Goal: Task Accomplishment & Management: Complete application form

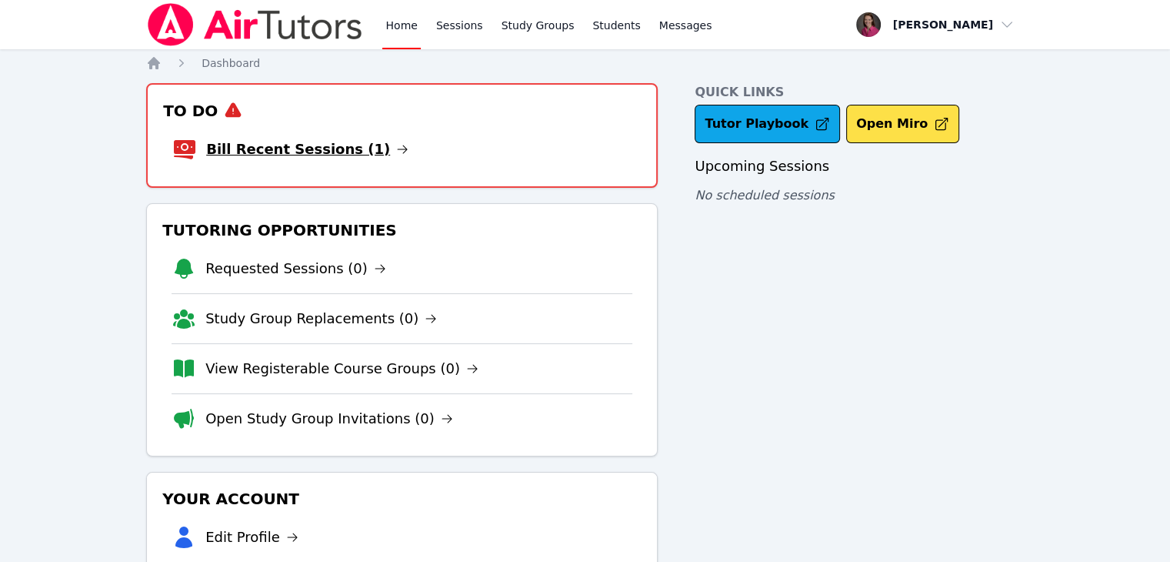
click at [261, 150] on link "Bill Recent Sessions (1)" at bounding box center [307, 149] width 202 height 22
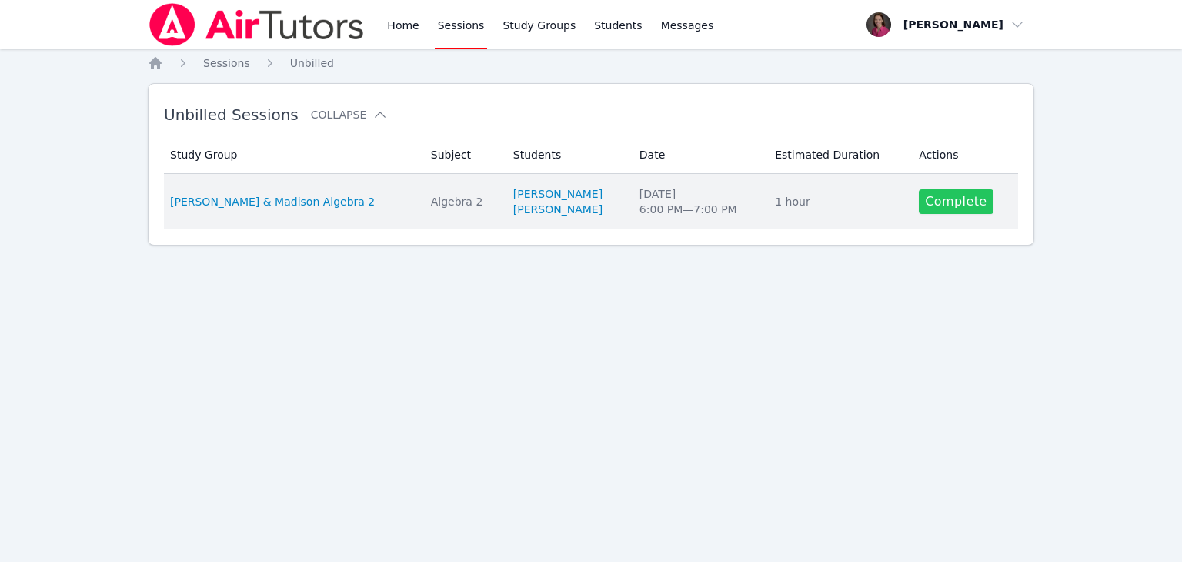
click at [941, 199] on link "Complete" at bounding box center [956, 201] width 74 height 25
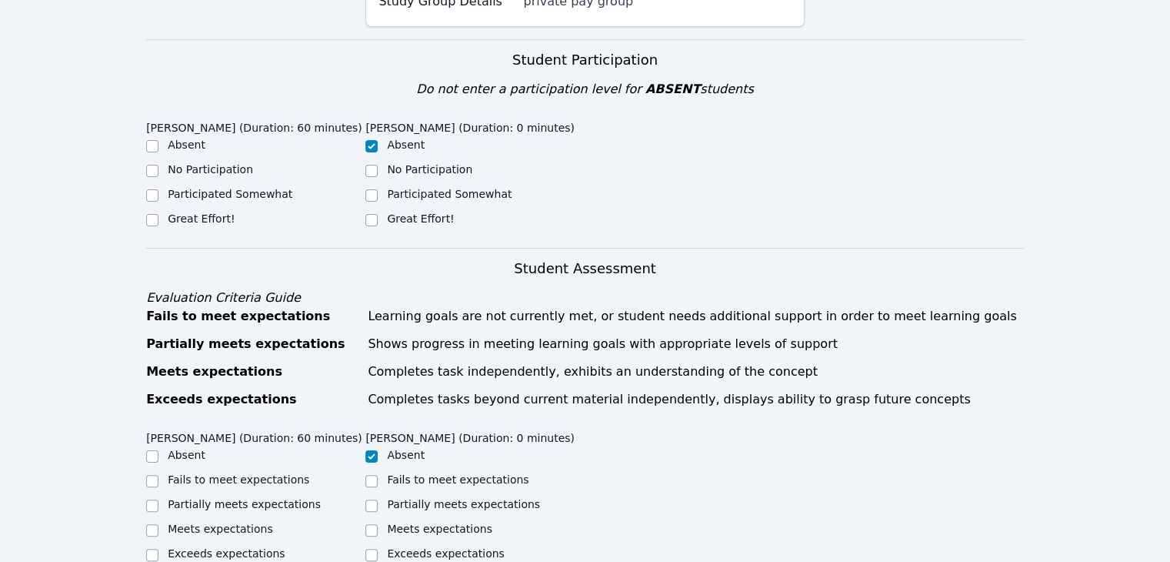
scroll to position [269, 0]
click at [373, 222] on input "Great Effort!" at bounding box center [371, 218] width 12 height 12
checkbox input "true"
checkbox input "false"
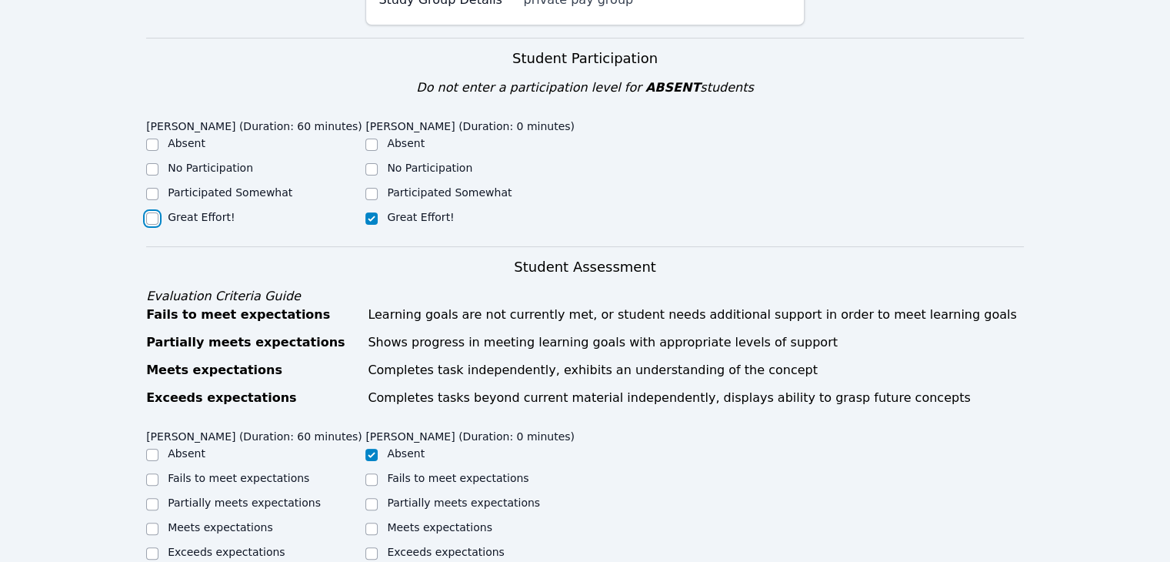
click at [157, 213] on input "Great Effort!" at bounding box center [152, 218] width 12 height 12
checkbox input "true"
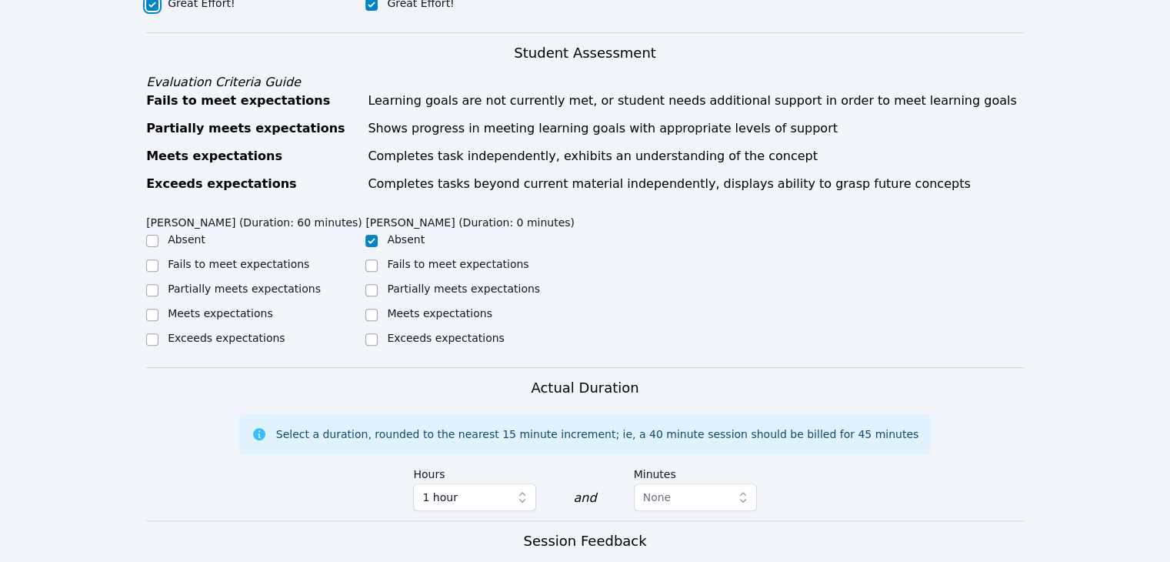
scroll to position [485, 0]
click at [369, 315] on input "Meets expectations" at bounding box center [371, 313] width 12 height 12
checkbox input "true"
checkbox input "false"
click at [157, 315] on input "Meets expectations" at bounding box center [152, 313] width 12 height 12
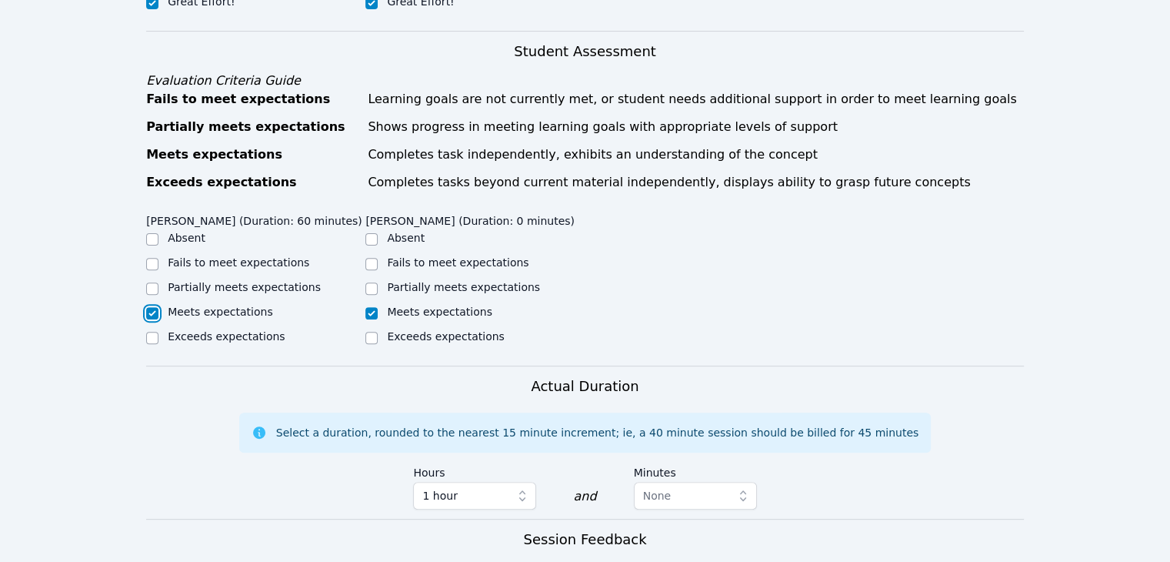
checkbox input "true"
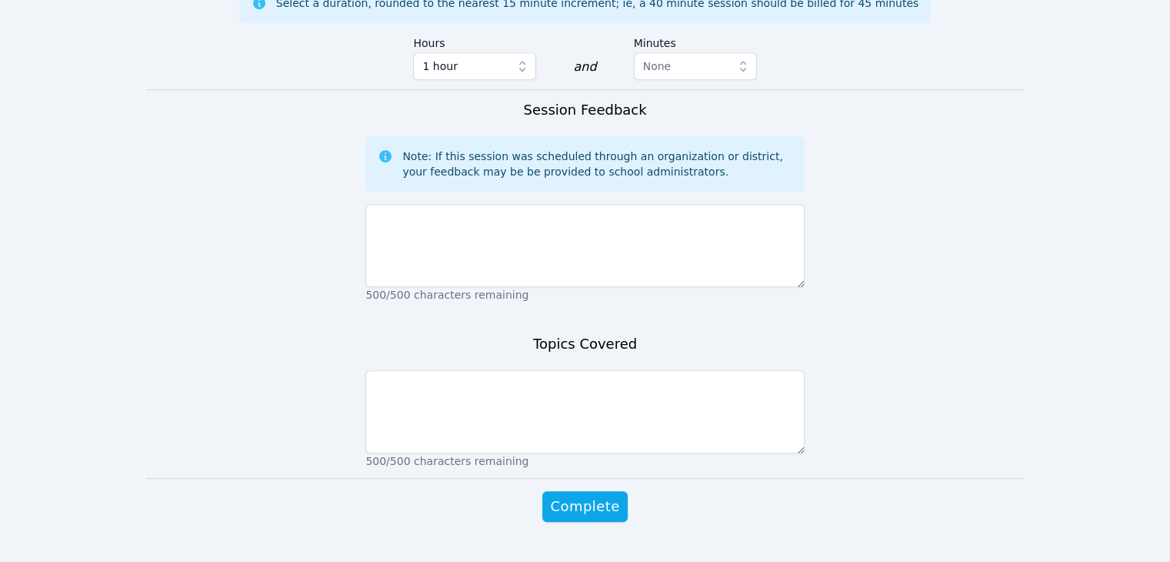
scroll to position [947, 0]
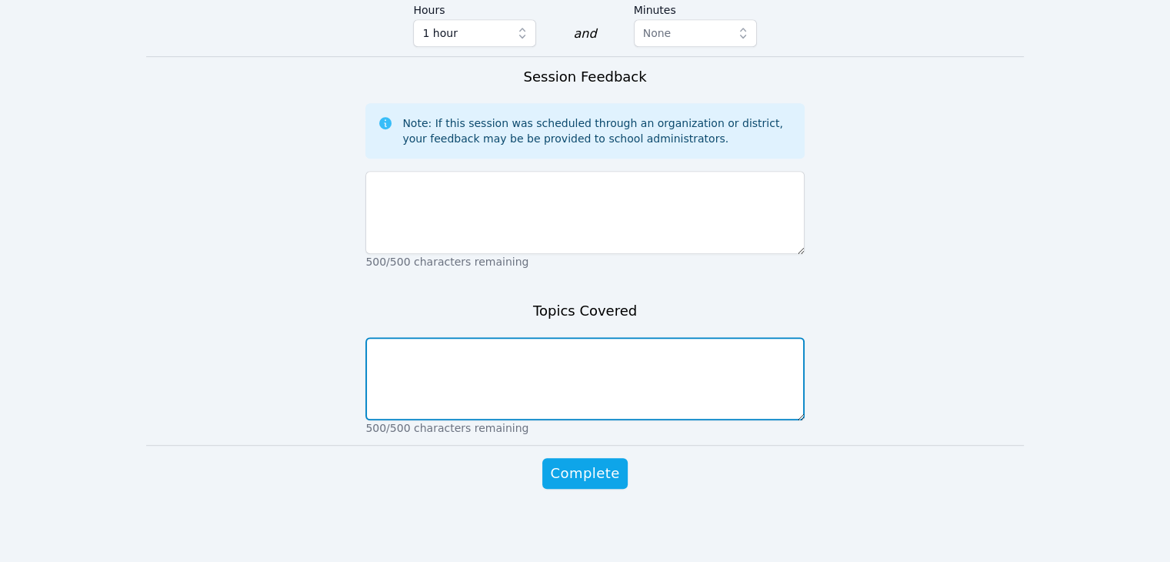
click at [472, 379] on textarea at bounding box center [584, 378] width 439 height 83
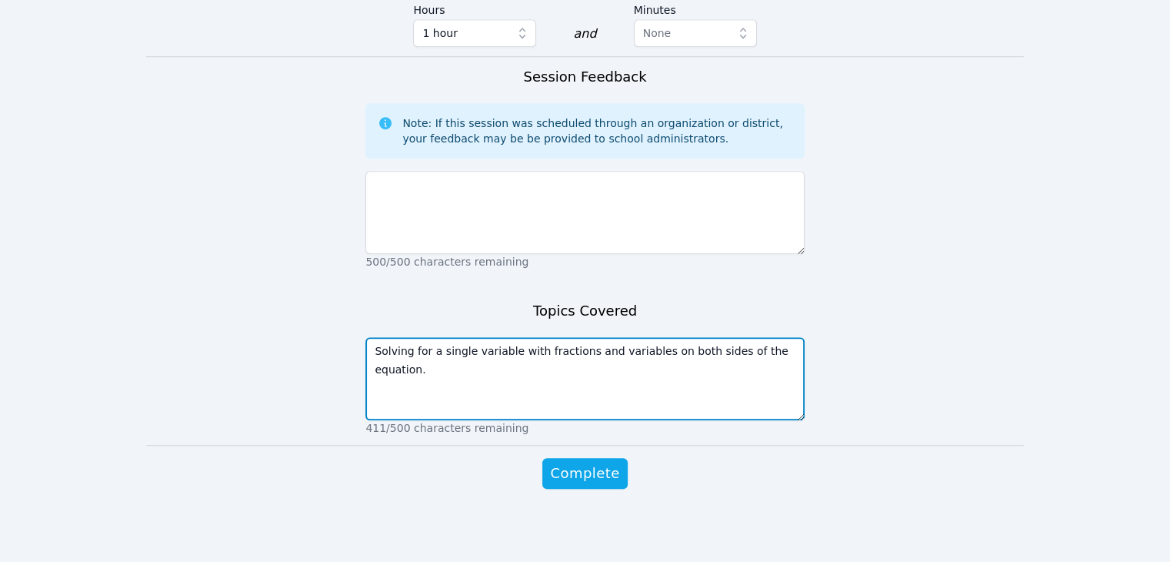
type textarea "Solving for a single variable with fractions and variables on both sides of the…"
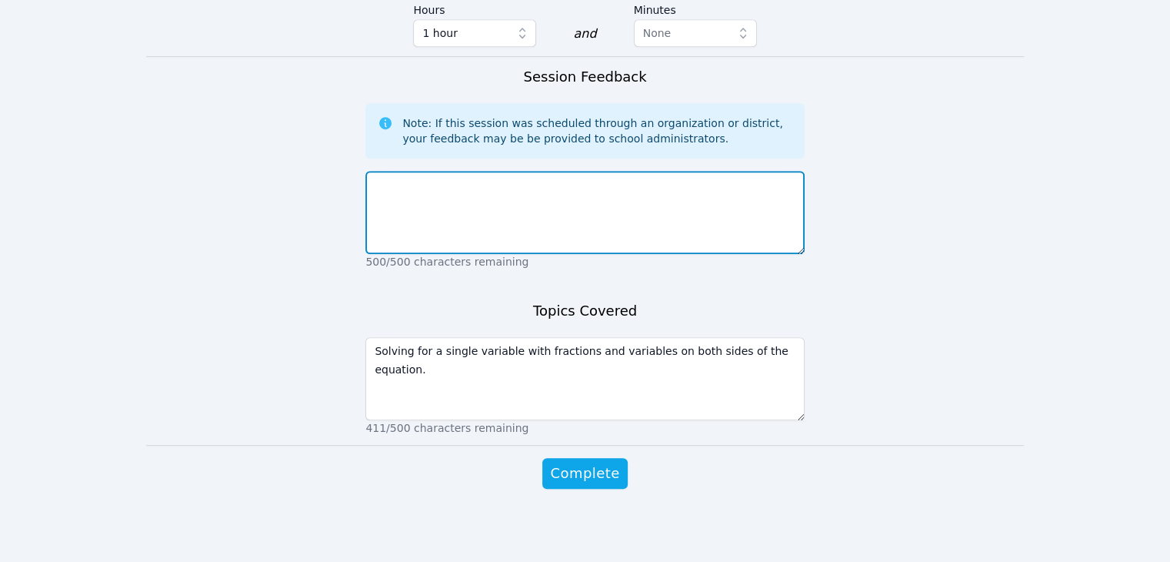
click at [425, 216] on textarea at bounding box center [584, 212] width 439 height 83
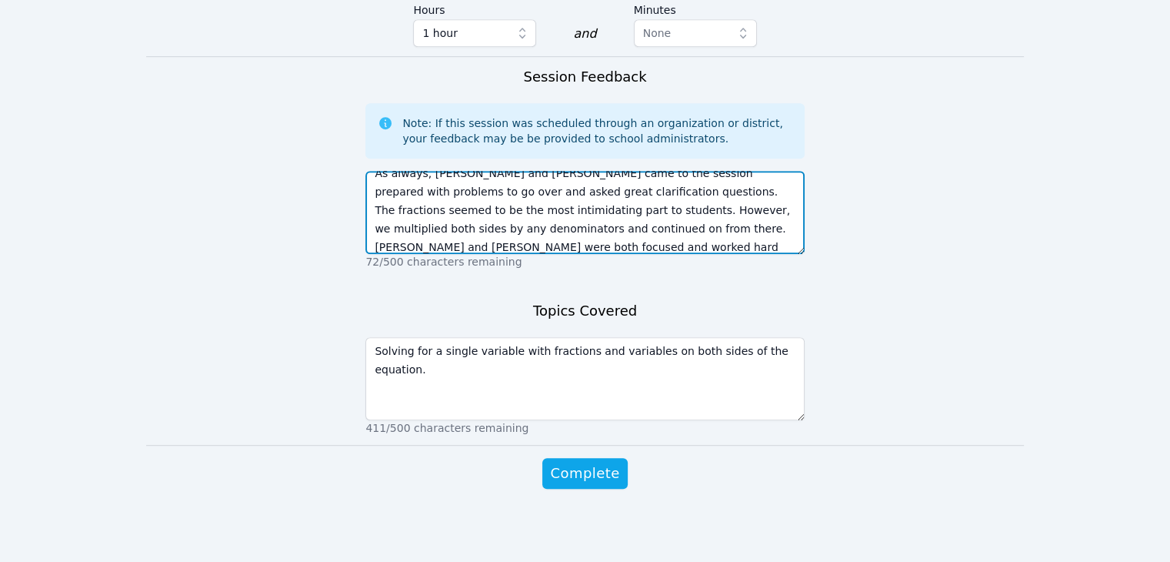
scroll to position [30, 0]
type textarea "As always, Morgan and Madison came to the session prepared with problems to go …"
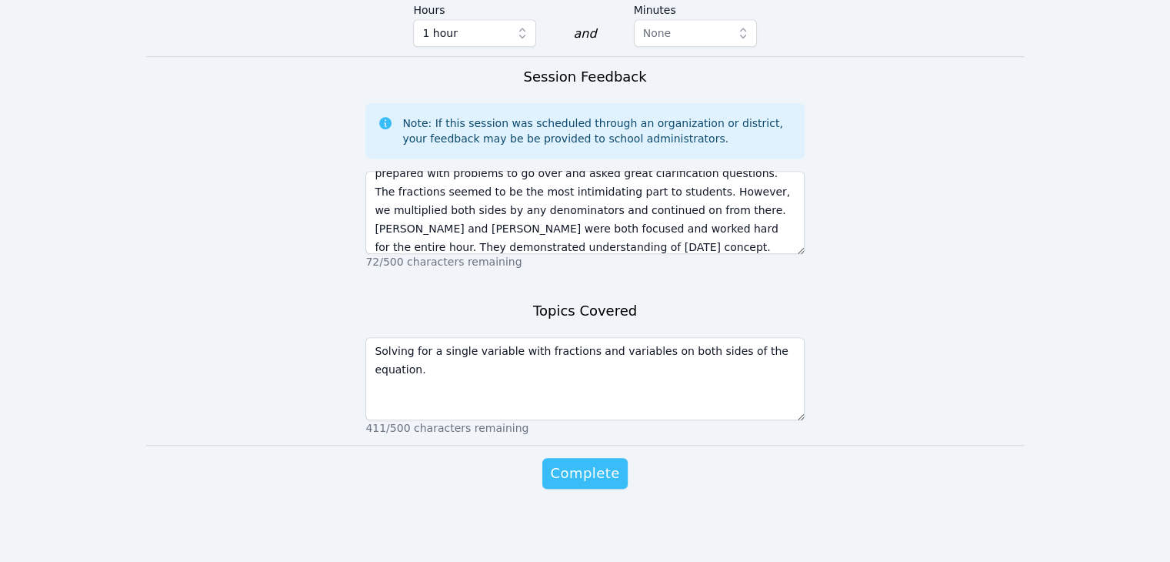
click at [594, 475] on span "Complete" at bounding box center [584, 473] width 69 height 22
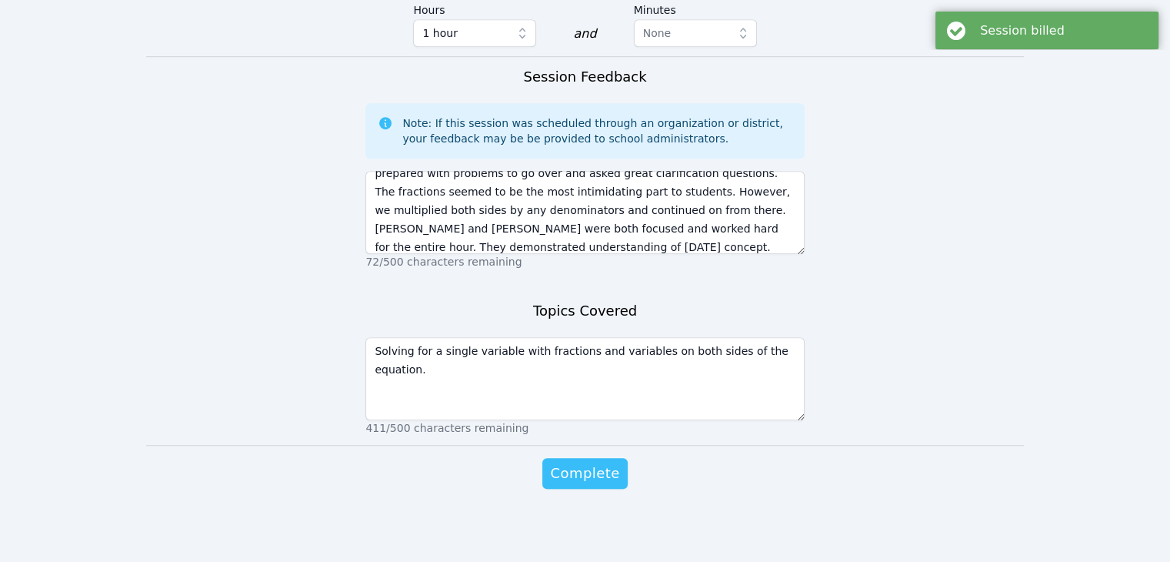
scroll to position [0, 0]
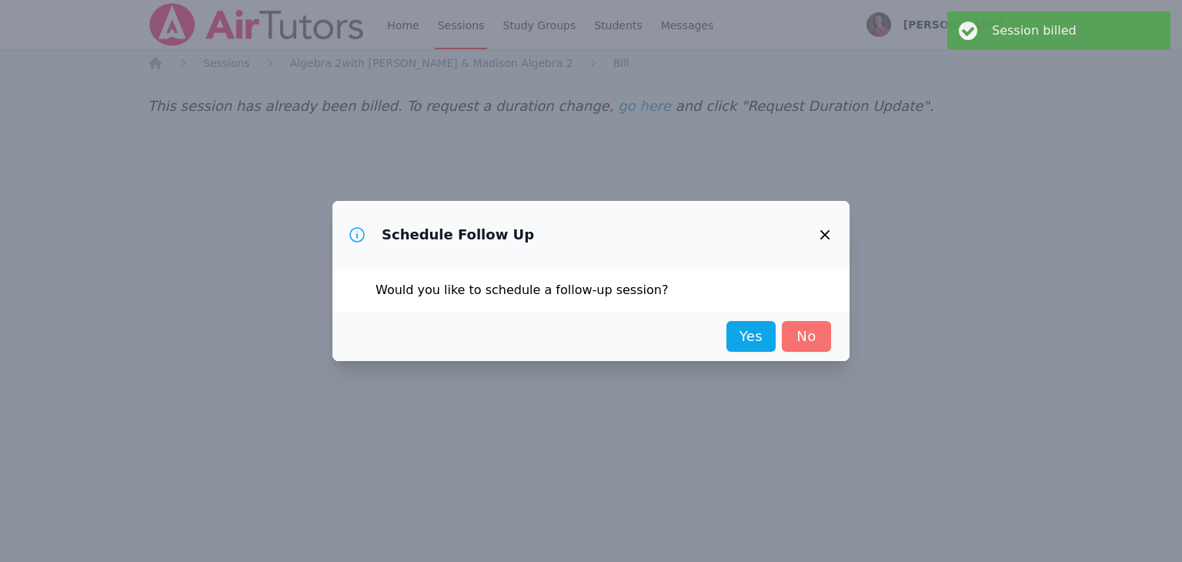
click at [819, 339] on link "No" at bounding box center [806, 336] width 49 height 31
